Goal: Information Seeking & Learning: Learn about a topic

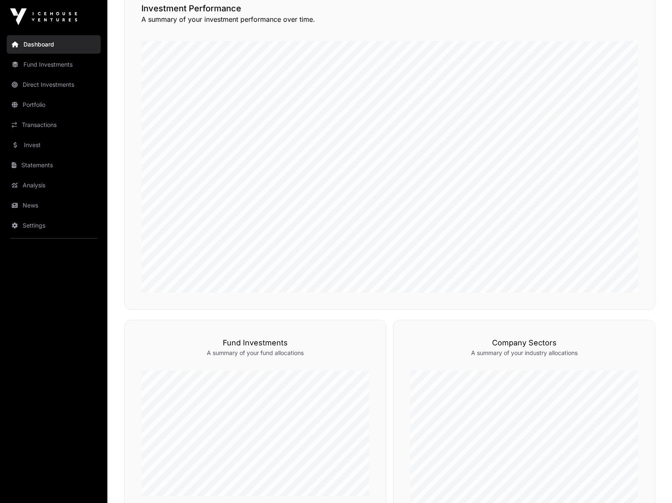
scroll to position [494, 0]
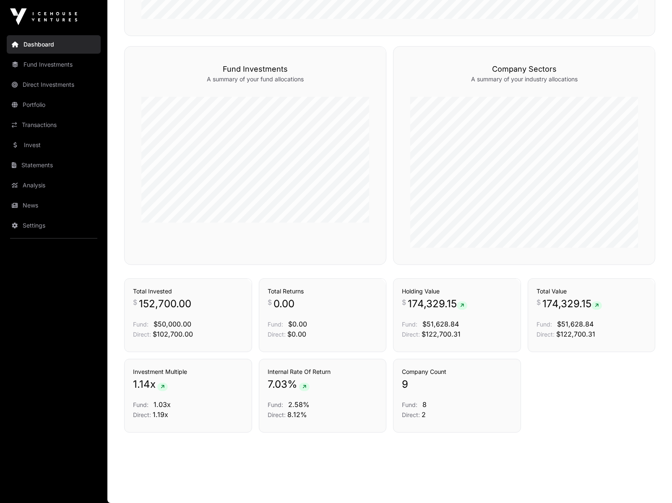
click at [36, 127] on link "Transactions" at bounding box center [54, 125] width 94 height 18
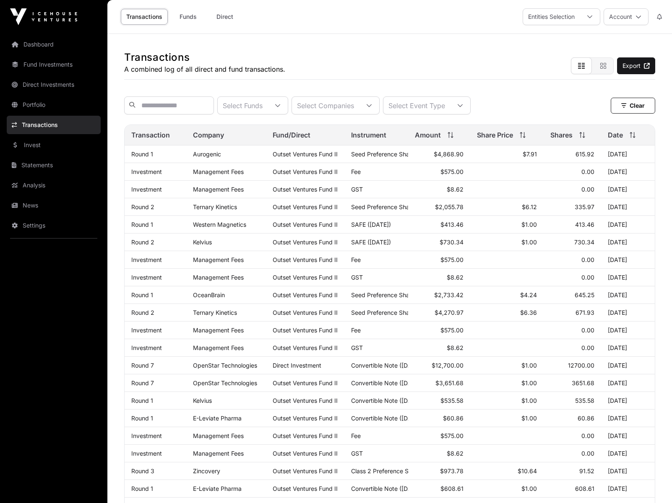
click at [63, 140] on link "Invest" at bounding box center [54, 145] width 94 height 18
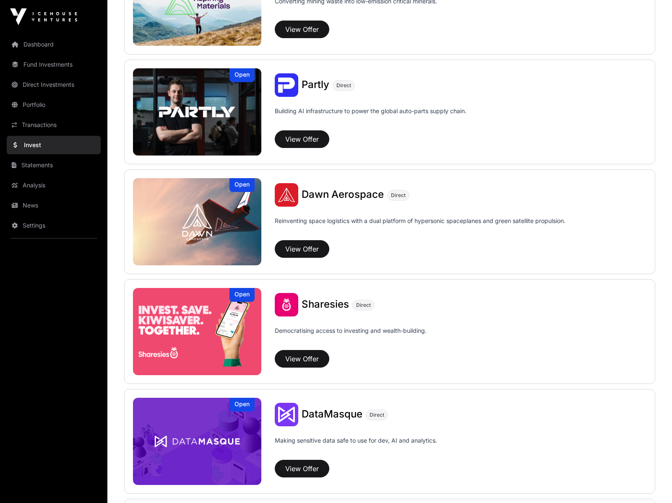
scroll to position [989, 0]
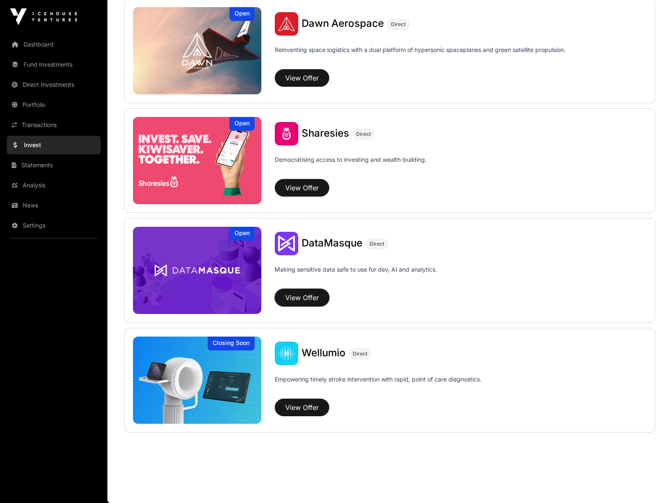
click at [297, 295] on button "View Offer" at bounding box center [302, 298] width 55 height 18
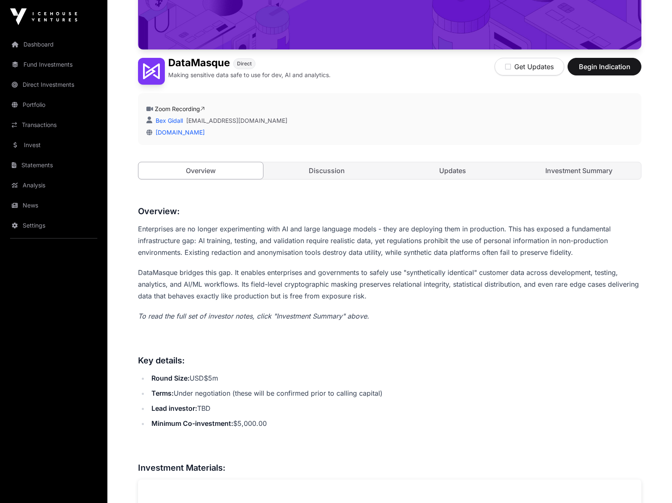
click at [319, 169] on link "Discussion" at bounding box center [327, 170] width 125 height 17
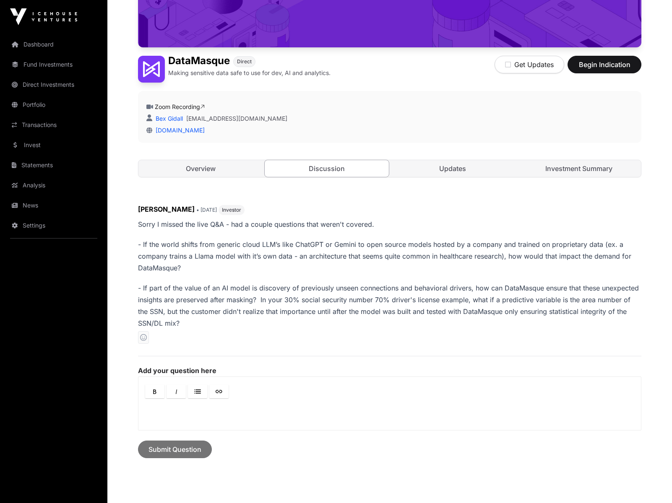
click at [412, 164] on link "Updates" at bounding box center [453, 168] width 125 height 17
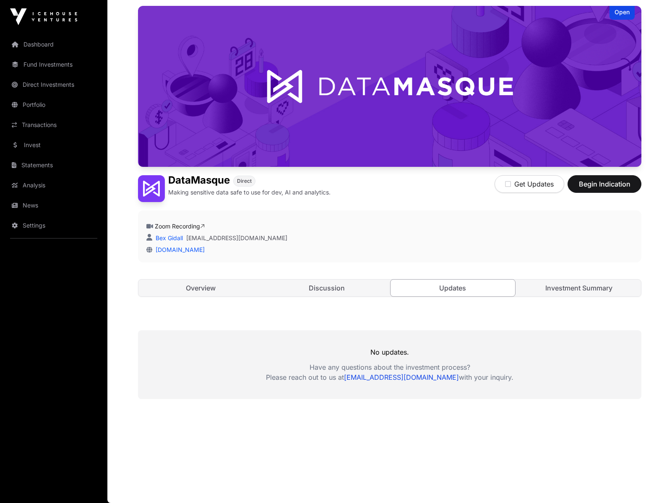
click at [569, 287] on link "Investment Summary" at bounding box center [579, 288] width 125 height 17
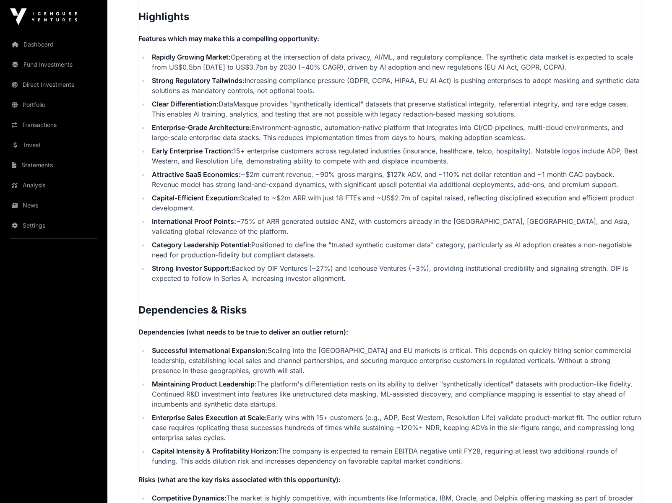
scroll to position [1920, 0]
